Goal: Understand process/instructions

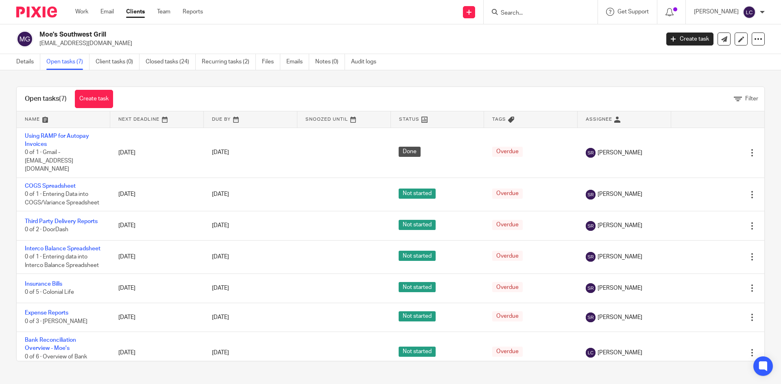
click at [525, 18] on div at bounding box center [540, 12] width 114 height 24
click at [525, 15] on input "Search" at bounding box center [536, 13] width 73 height 7
type input "discount"
click at [529, 27] on link at bounding box center [548, 32] width 101 height 12
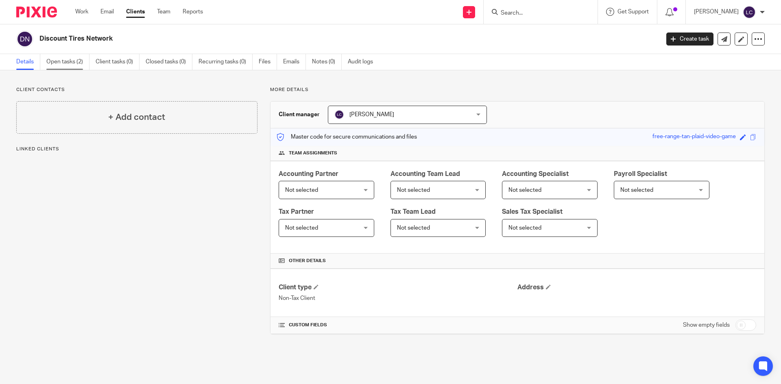
click at [76, 65] on link "Open tasks (2)" at bounding box center [67, 62] width 43 height 16
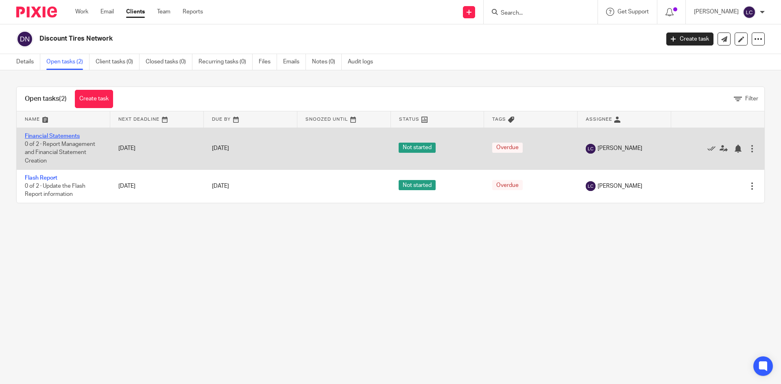
click at [66, 137] on link "Financial Statements" at bounding box center [52, 136] width 55 height 6
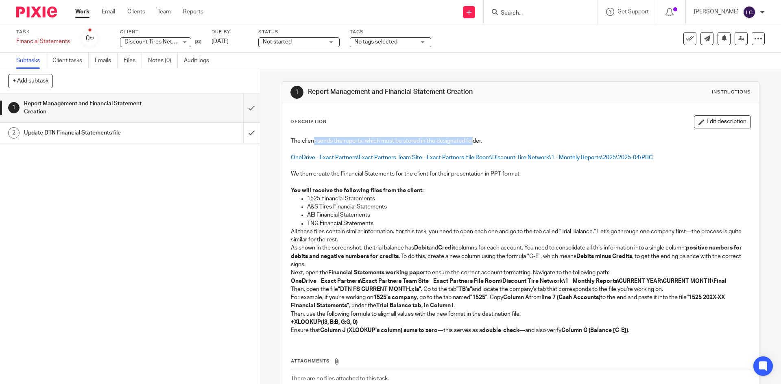
drag, startPoint x: 311, startPoint y: 137, endPoint x: 471, endPoint y: 137, distance: 159.8
click at [471, 137] on div "The client sends the reports, which must be stored in the designated folder. On…" at bounding box center [520, 237] width 467 height 208
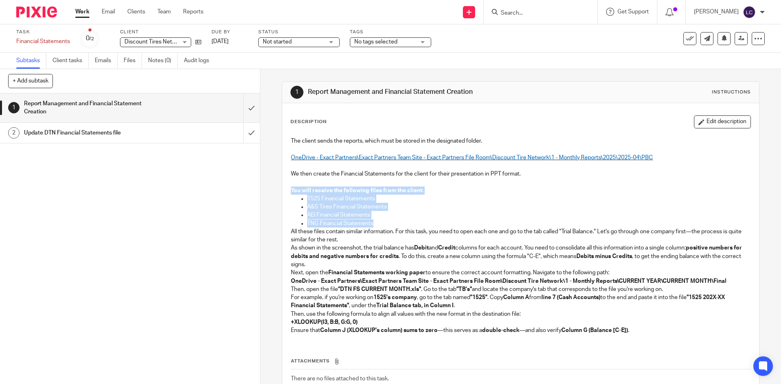
drag, startPoint x: 377, startPoint y: 220, endPoint x: 284, endPoint y: 189, distance: 97.7
click at [287, 189] on div "The client sends the reports, which must be stored in the designated folder. On…" at bounding box center [520, 237] width 467 height 208
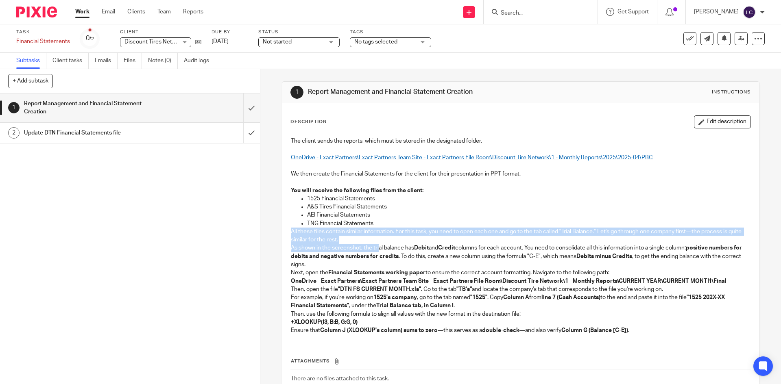
drag, startPoint x: 280, startPoint y: 230, endPoint x: 377, endPoint y: 245, distance: 98.4
click at [377, 245] on div "Description Edit description The client sends the reports, which must be stored…" at bounding box center [520, 265] width 476 height 324
click at [377, 245] on p "As shown in the screenshot, the trial balance has Debit and Credit columns for …" at bounding box center [520, 256] width 459 height 25
drag, startPoint x: 310, startPoint y: 233, endPoint x: 383, endPoint y: 252, distance: 75.7
click at [383, 252] on div "The client sends the reports, which must be stored in the designated folder. On…" at bounding box center [520, 237] width 467 height 208
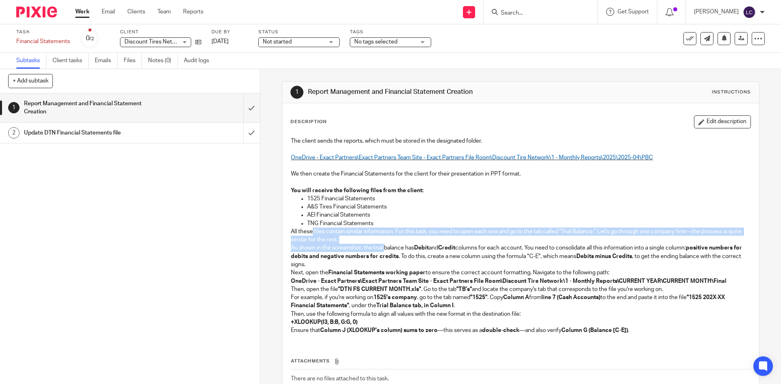
click at [383, 252] on p "As shown in the screenshot, the trial balance has Debit and Credit columns for …" at bounding box center [520, 256] width 459 height 25
drag, startPoint x: 357, startPoint y: 238, endPoint x: 287, endPoint y: 220, distance: 72.1
click at [287, 220] on div "The client sends the reports, which must be stored in the designated folder. On…" at bounding box center [520, 237] width 467 height 208
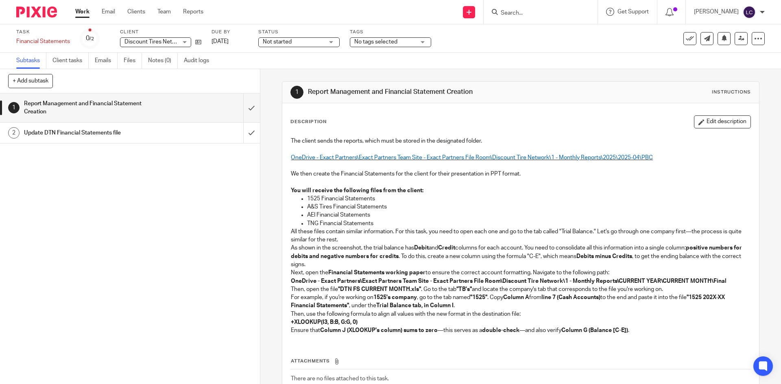
click at [370, 245] on p "As shown in the screenshot, the trial balance has Debit and Credit columns for …" at bounding box center [520, 256] width 459 height 25
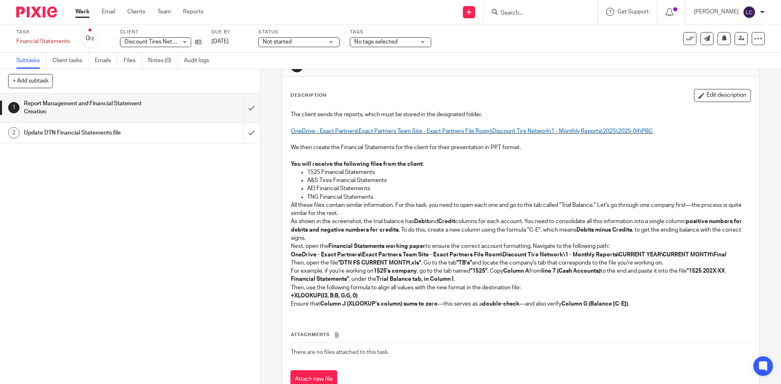
scroll to position [41, 0]
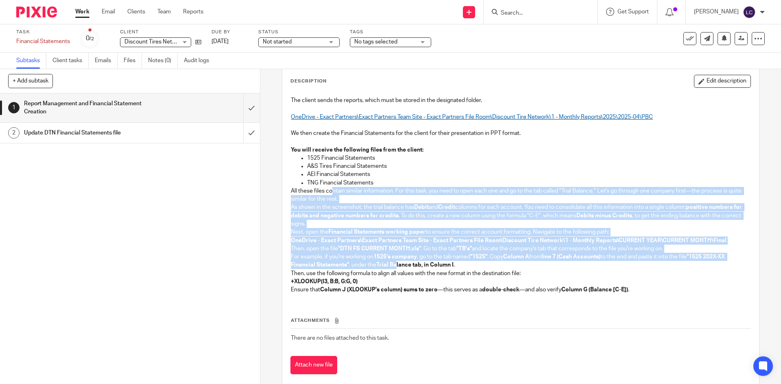
drag, startPoint x: 331, startPoint y: 195, endPoint x: 394, endPoint y: 264, distance: 94.1
click at [394, 264] on div "The client sends the reports, which must be stored in the designated folder. On…" at bounding box center [520, 196] width 467 height 208
click at [394, 264] on strong "Trial Balance tab, in Column I" at bounding box center [414, 265] width 77 height 6
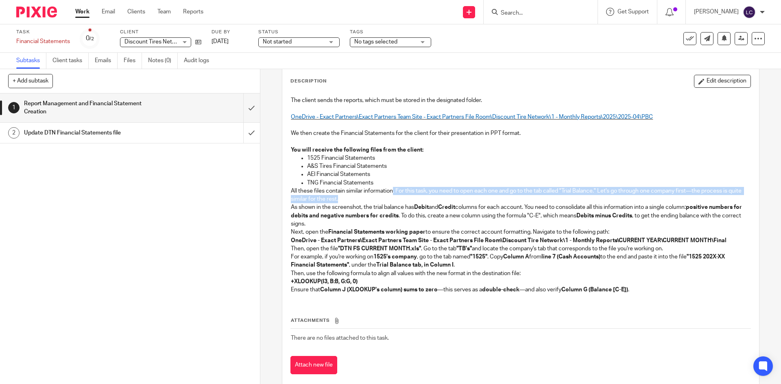
drag, startPoint x: 390, startPoint y: 187, endPoint x: 436, endPoint y: 196, distance: 46.6
click at [436, 196] on p "All these files contain similar information. For this task, you need to open ea…" at bounding box center [520, 195] width 459 height 17
drag, startPoint x: 436, startPoint y: 197, endPoint x: 366, endPoint y: 185, distance: 71.4
click at [366, 185] on div "The client sends the reports, which must be stored in the designated folder. On…" at bounding box center [520, 196] width 467 height 208
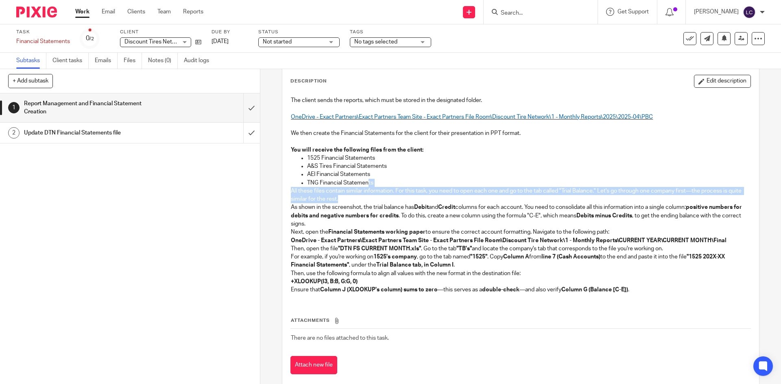
click at [366, 185] on p "TNG Financial Statements" at bounding box center [528, 183] width 443 height 8
click at [370, 203] on p "All these files contain similar information. For this task, you need to open ea…" at bounding box center [520, 195] width 459 height 17
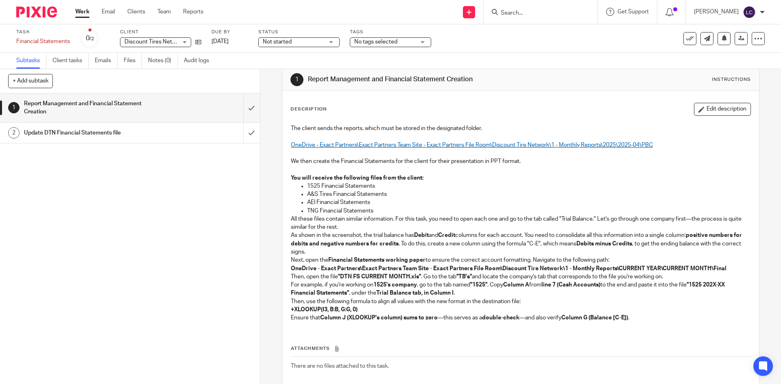
scroll to position [0, 0]
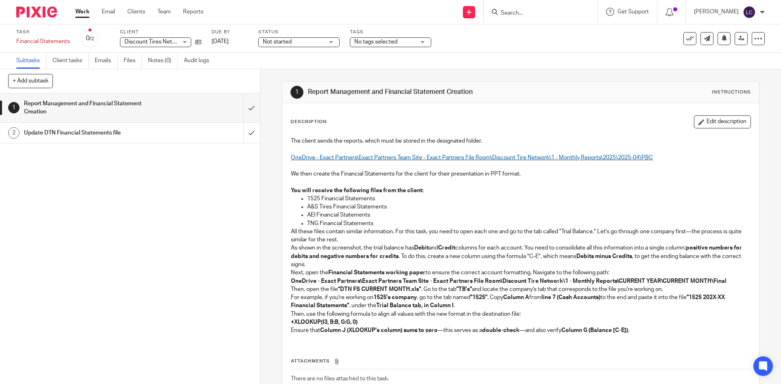
drag, startPoint x: 363, startPoint y: 96, endPoint x: 485, endPoint y: 124, distance: 126.0
click at [485, 124] on div "1 Report Management and Financial Statement Creation Instructions Description E…" at bounding box center [520, 254] width 477 height 346
click at [485, 121] on div "Description Edit description" at bounding box center [520, 121] width 460 height 13
drag, startPoint x: 495, startPoint y: 139, endPoint x: 343, endPoint y: 119, distance: 153.5
click at [287, 119] on div "Description Edit description The client sends the reports, which must be stored…" at bounding box center [520, 265] width 476 height 324
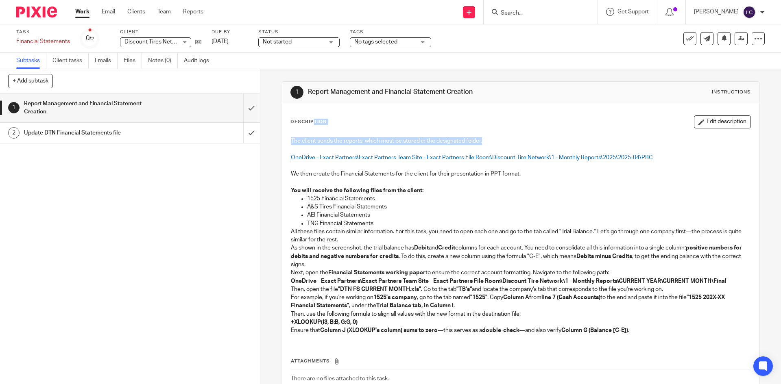
click at [374, 117] on div "Description Edit description" at bounding box center [520, 121] width 460 height 13
drag, startPoint x: 479, startPoint y: 140, endPoint x: 281, endPoint y: 127, distance: 198.4
click at [282, 127] on div "Description Edit description The client sends the reports, which must be stored…" at bounding box center [520, 265] width 476 height 324
click at [347, 139] on p "The client sends the reports, which must be stored in the designated folder." at bounding box center [520, 141] width 459 height 8
